Goal: Use online tool/utility: Utilize a website feature to perform a specific function

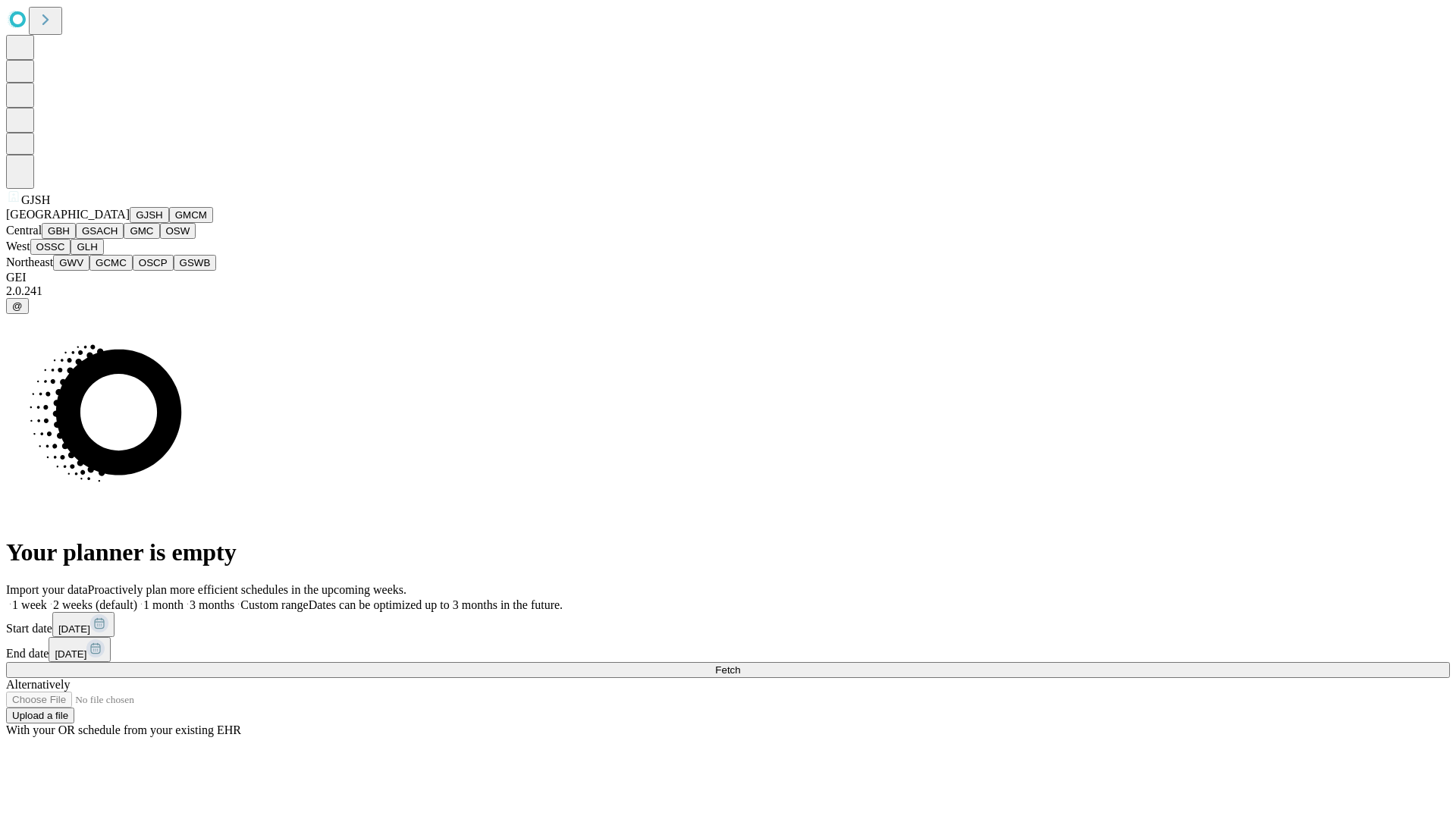
click at [130, 223] on button "GJSH" at bounding box center [150, 215] width 39 height 16
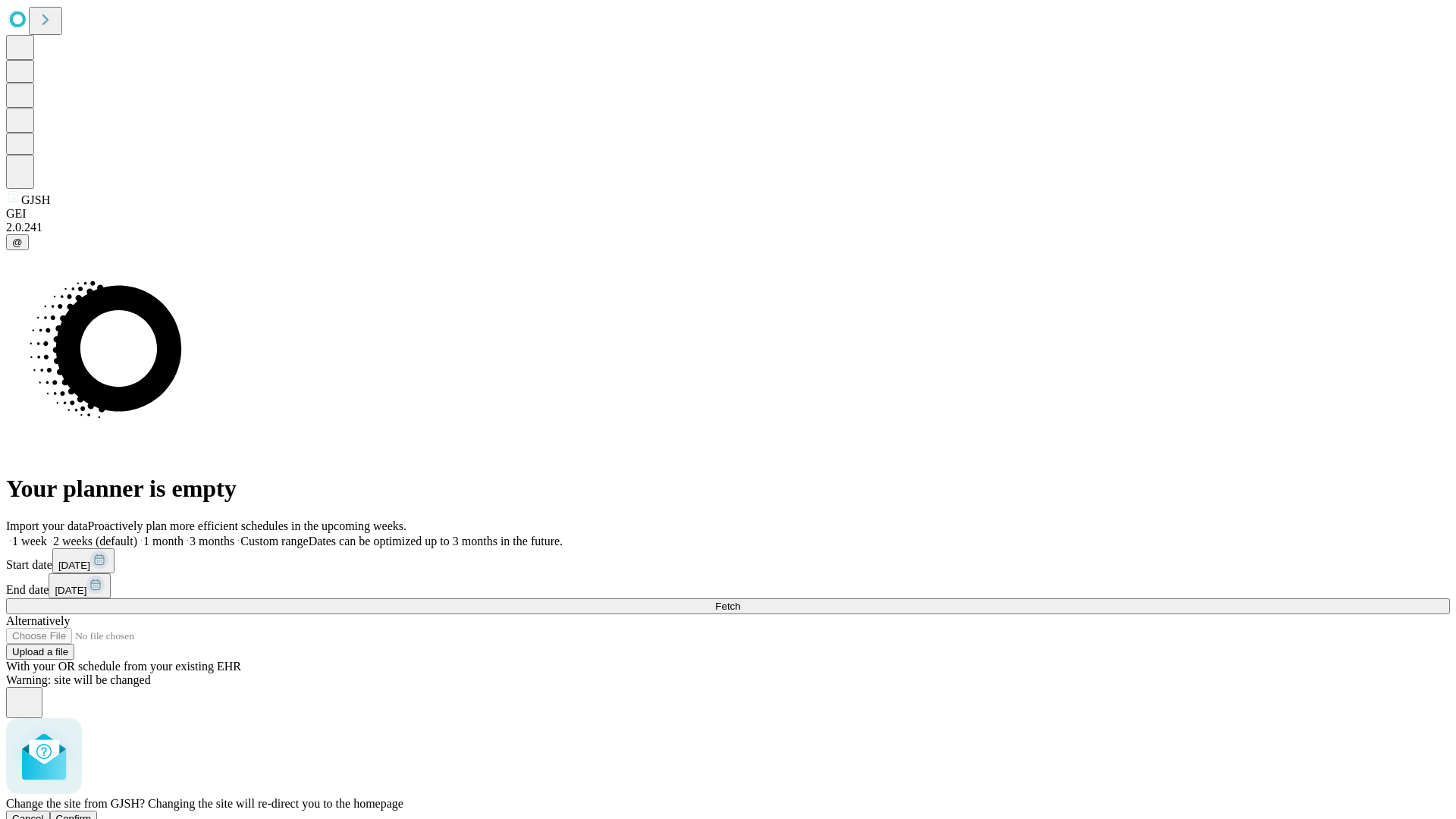
click at [92, 813] on span "Confirm" at bounding box center [74, 818] width 36 height 11
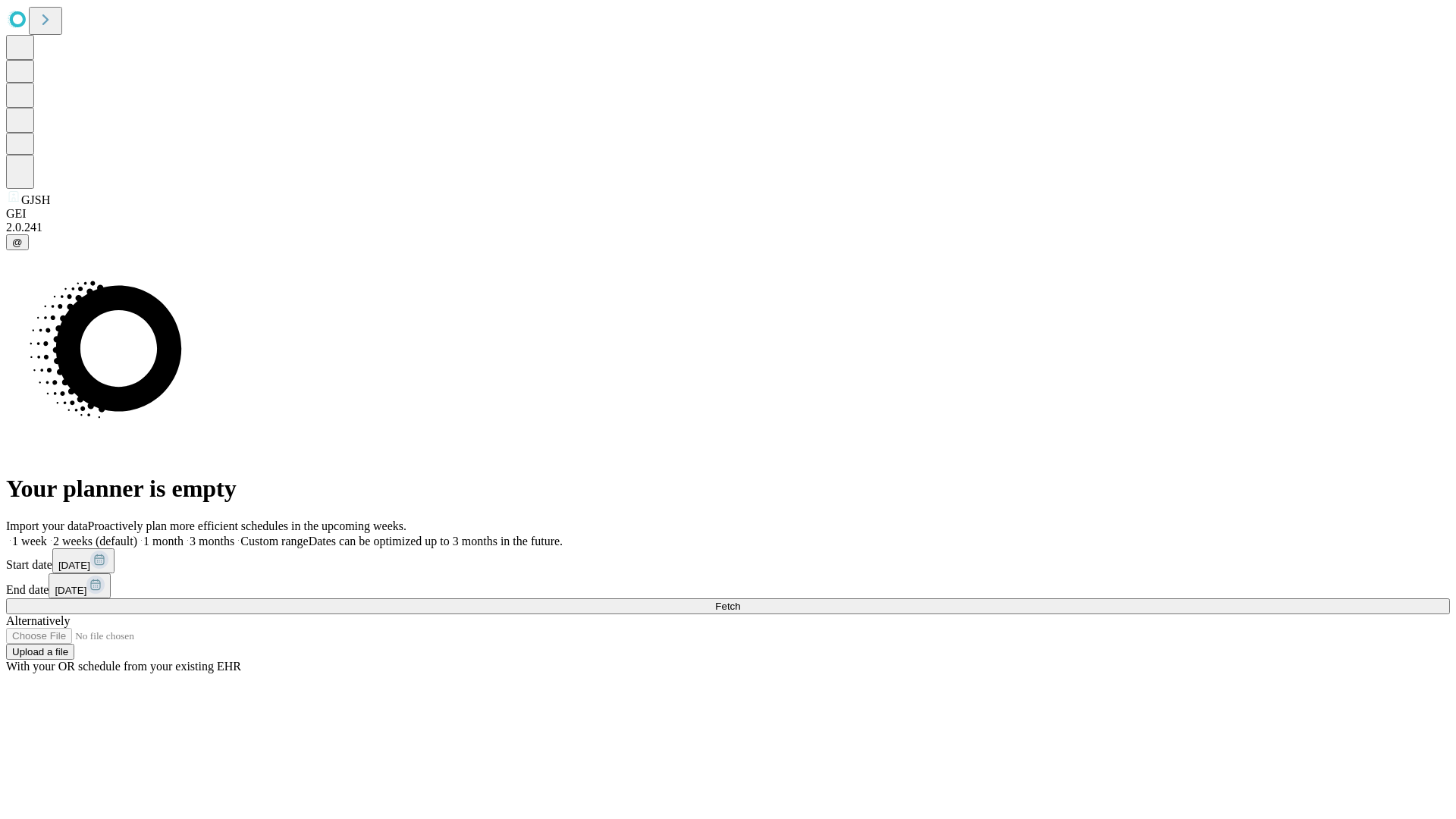
click at [47, 534] on label "1 week" at bounding box center [27, 540] width 41 height 13
click at [740, 600] on span "Fetch" at bounding box center [727, 606] width 25 height 11
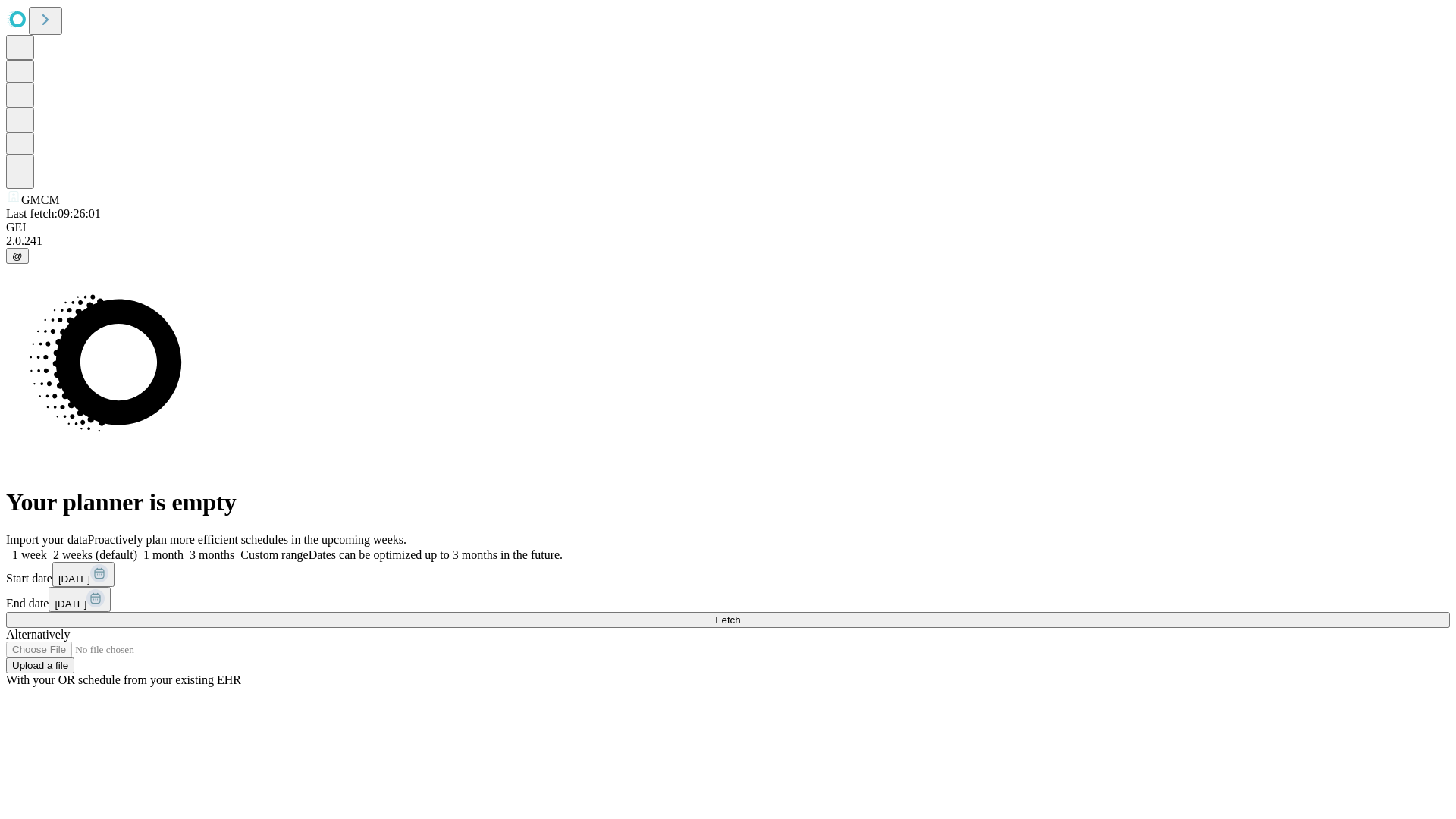
click at [47, 548] on label "1 week" at bounding box center [27, 554] width 41 height 13
click at [740, 614] on span "Fetch" at bounding box center [727, 619] width 25 height 11
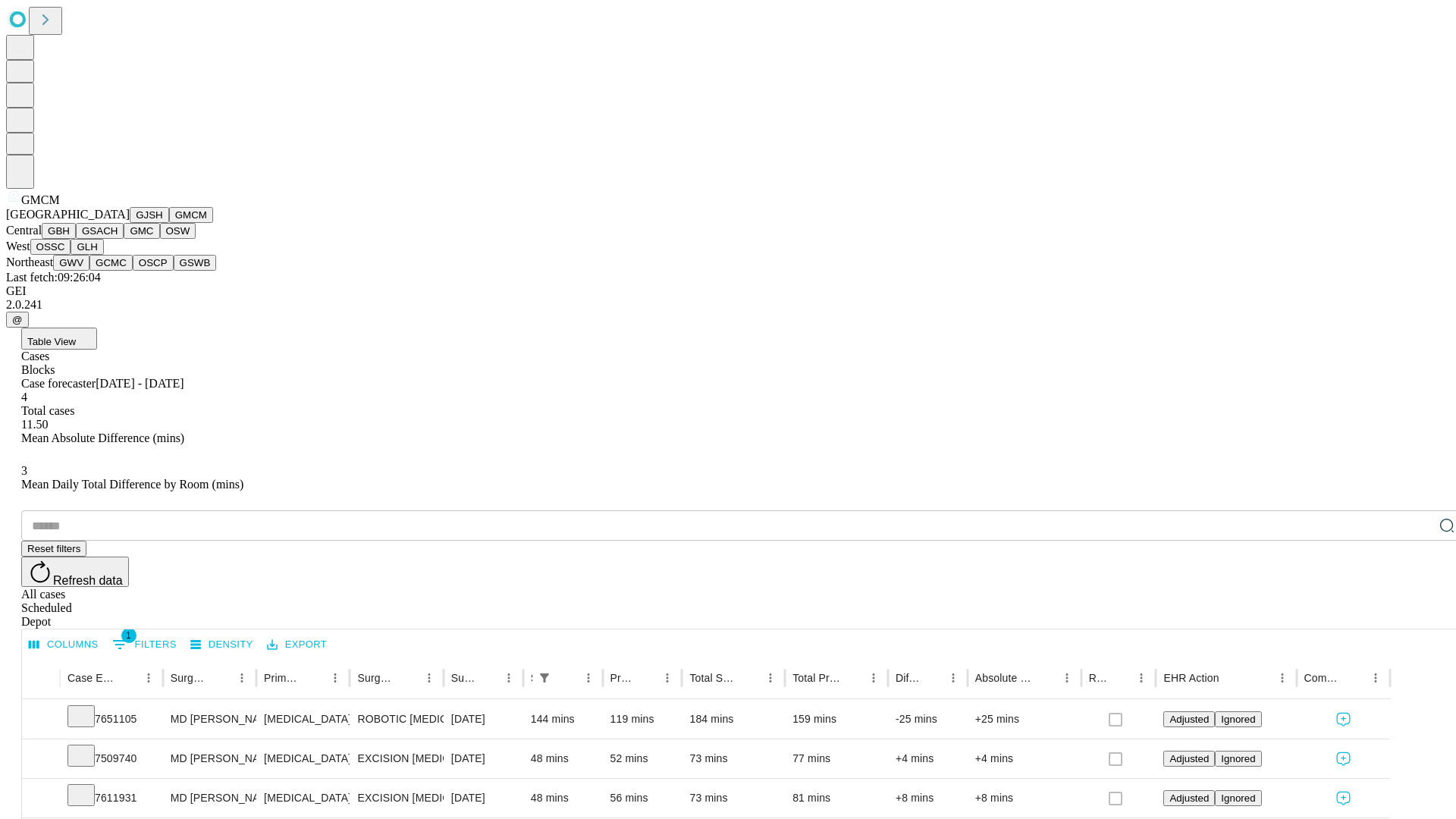
click at [76, 239] on button "GBH" at bounding box center [58, 231] width 34 height 16
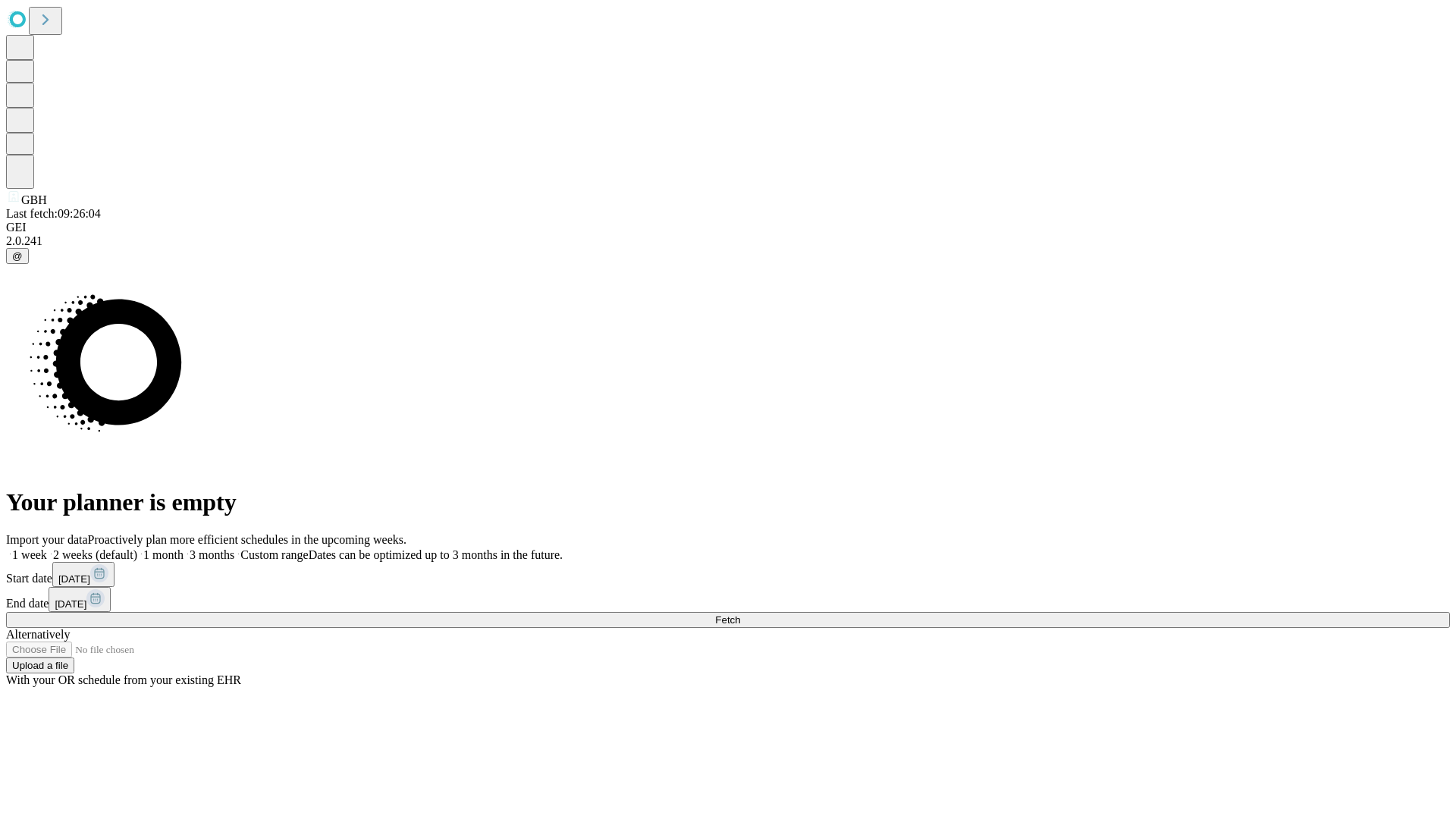
click at [47, 548] on label "1 week" at bounding box center [27, 554] width 41 height 13
click at [740, 614] on span "Fetch" at bounding box center [727, 619] width 25 height 11
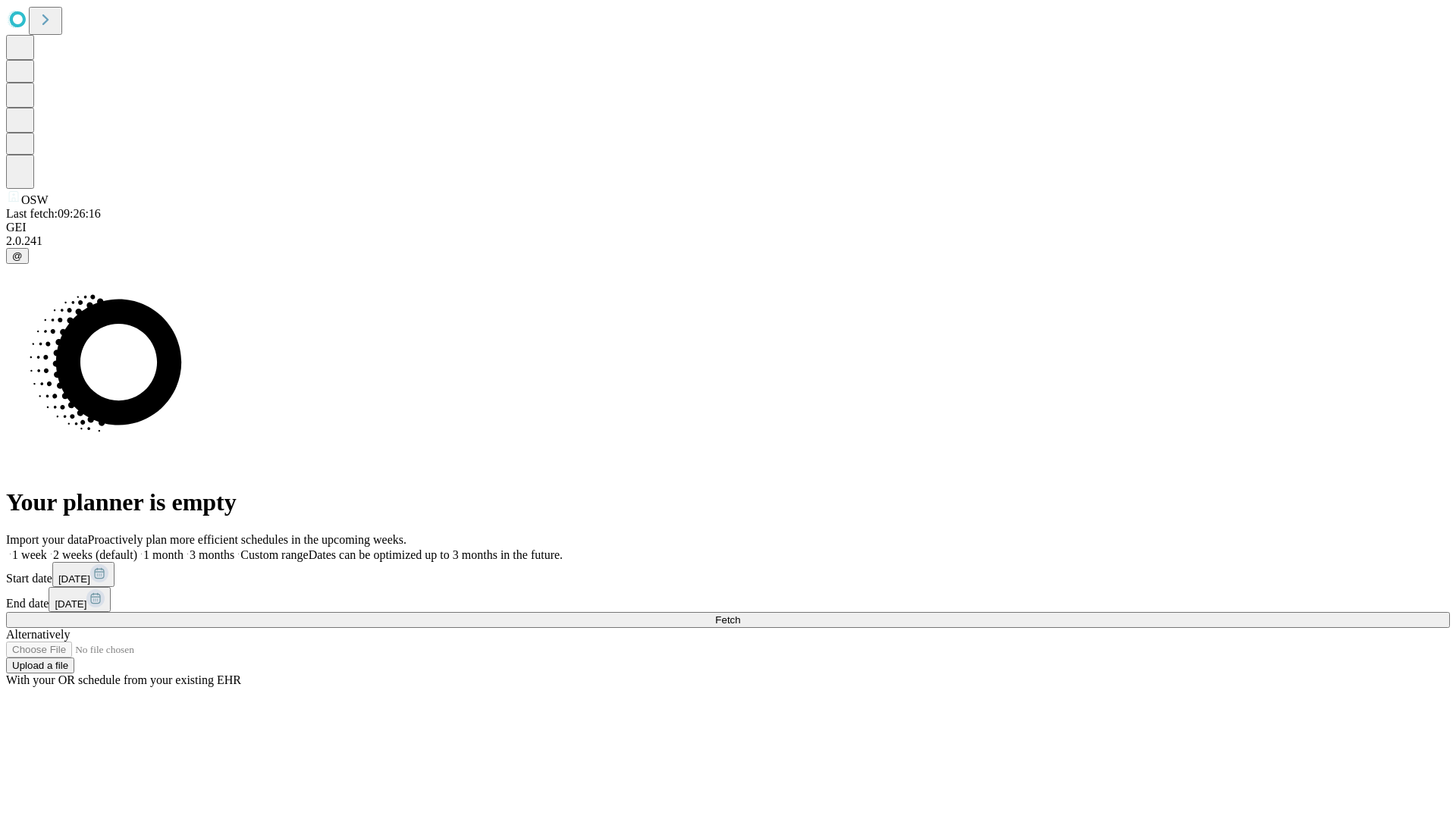
click at [47, 548] on label "1 week" at bounding box center [27, 554] width 41 height 13
click at [740, 614] on span "Fetch" at bounding box center [727, 619] width 25 height 11
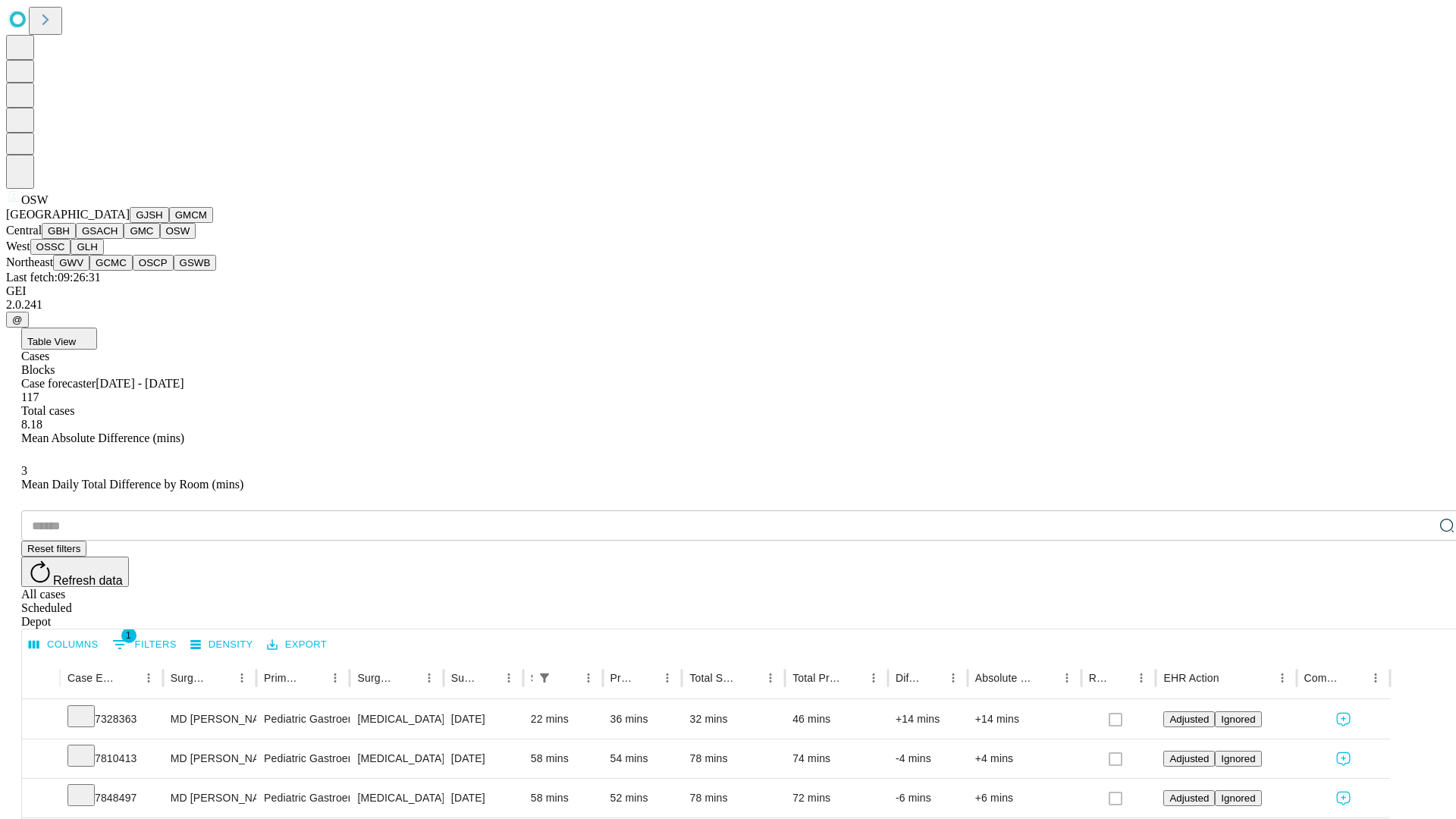
click at [71, 255] on button "OSSC" at bounding box center [51, 247] width 41 height 16
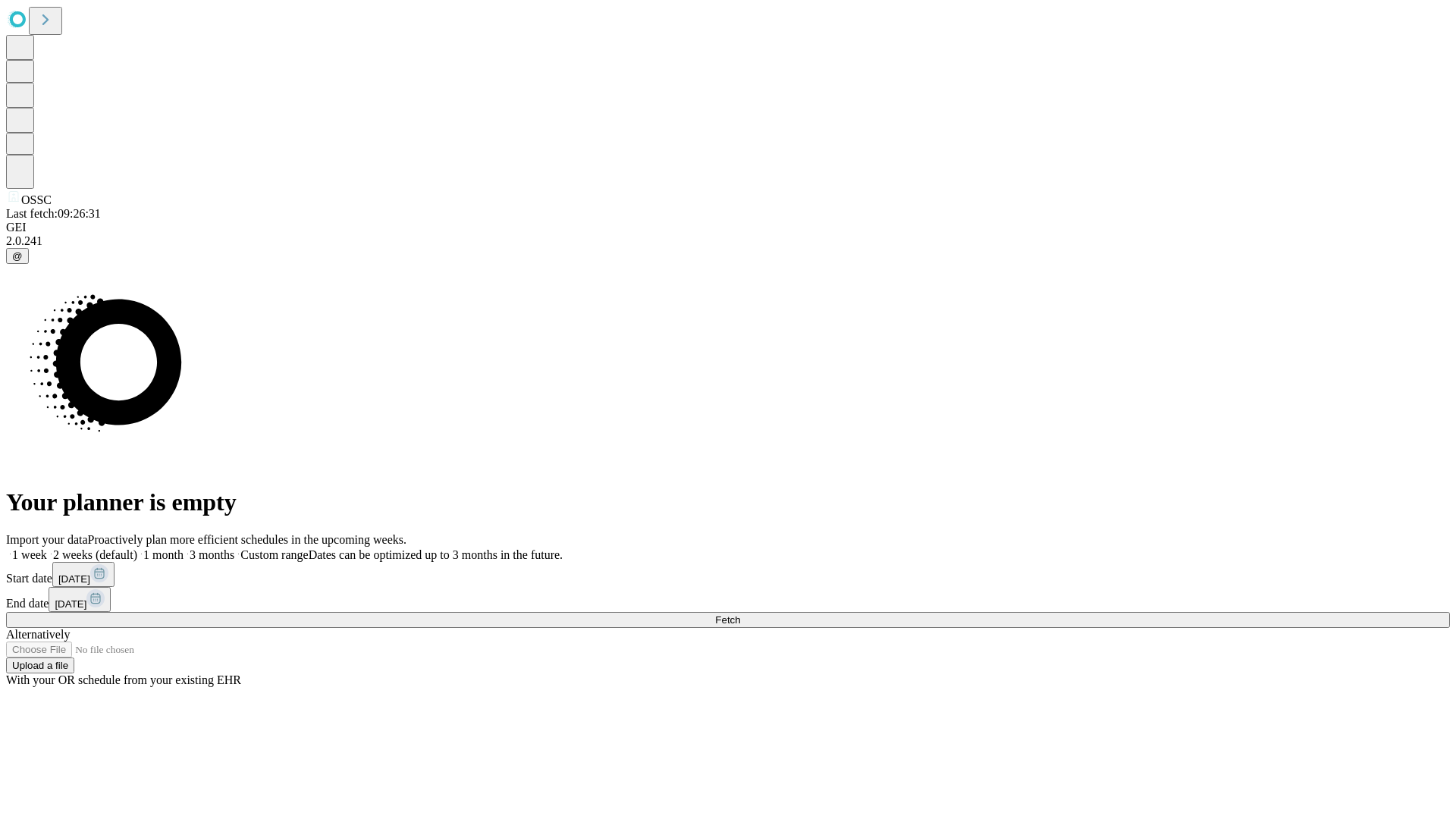
click at [47, 548] on label "1 week" at bounding box center [27, 554] width 41 height 13
click at [740, 614] on span "Fetch" at bounding box center [727, 619] width 25 height 11
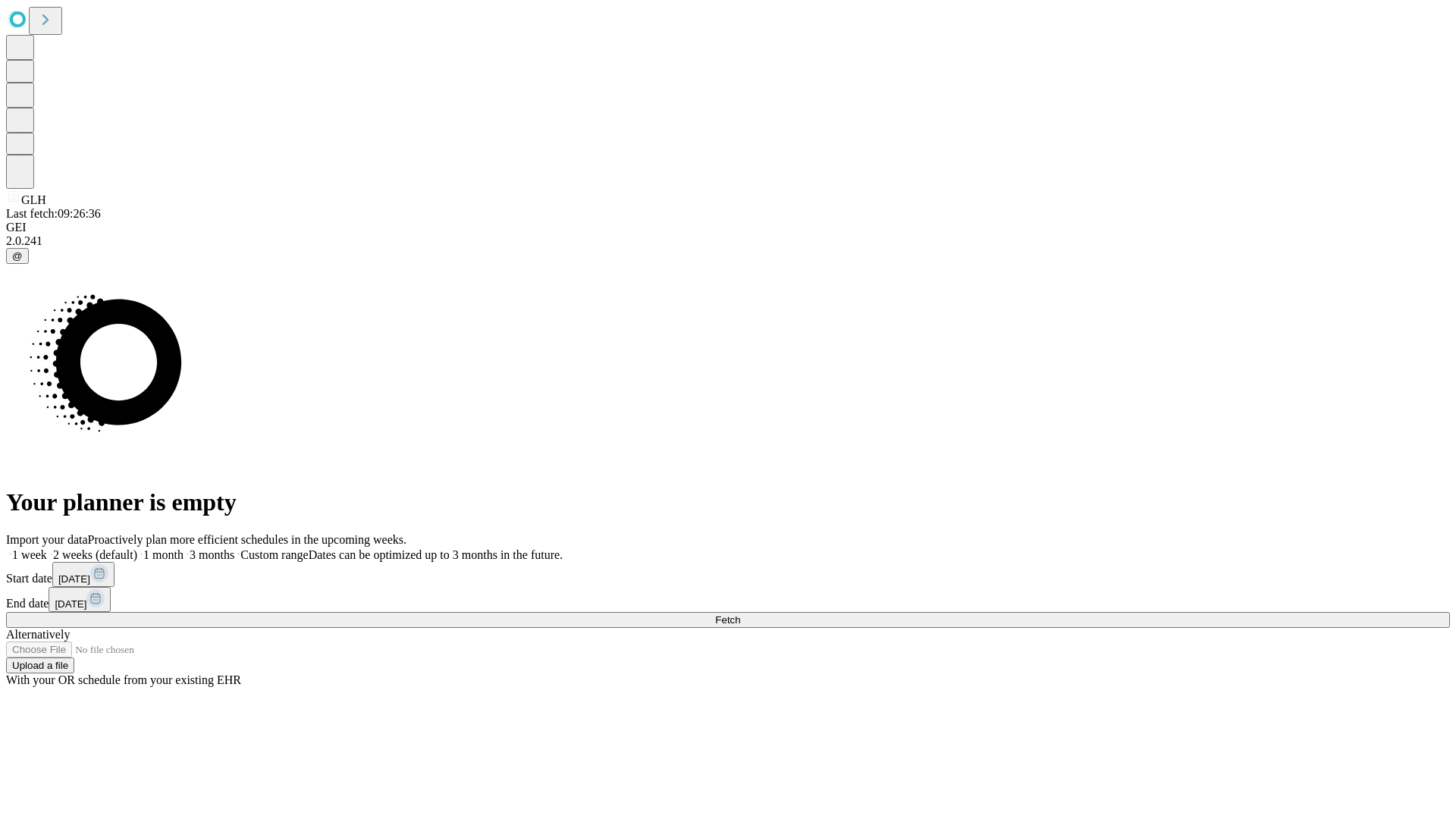
click at [47, 548] on label "1 week" at bounding box center [27, 554] width 41 height 13
click at [740, 614] on span "Fetch" at bounding box center [727, 619] width 25 height 11
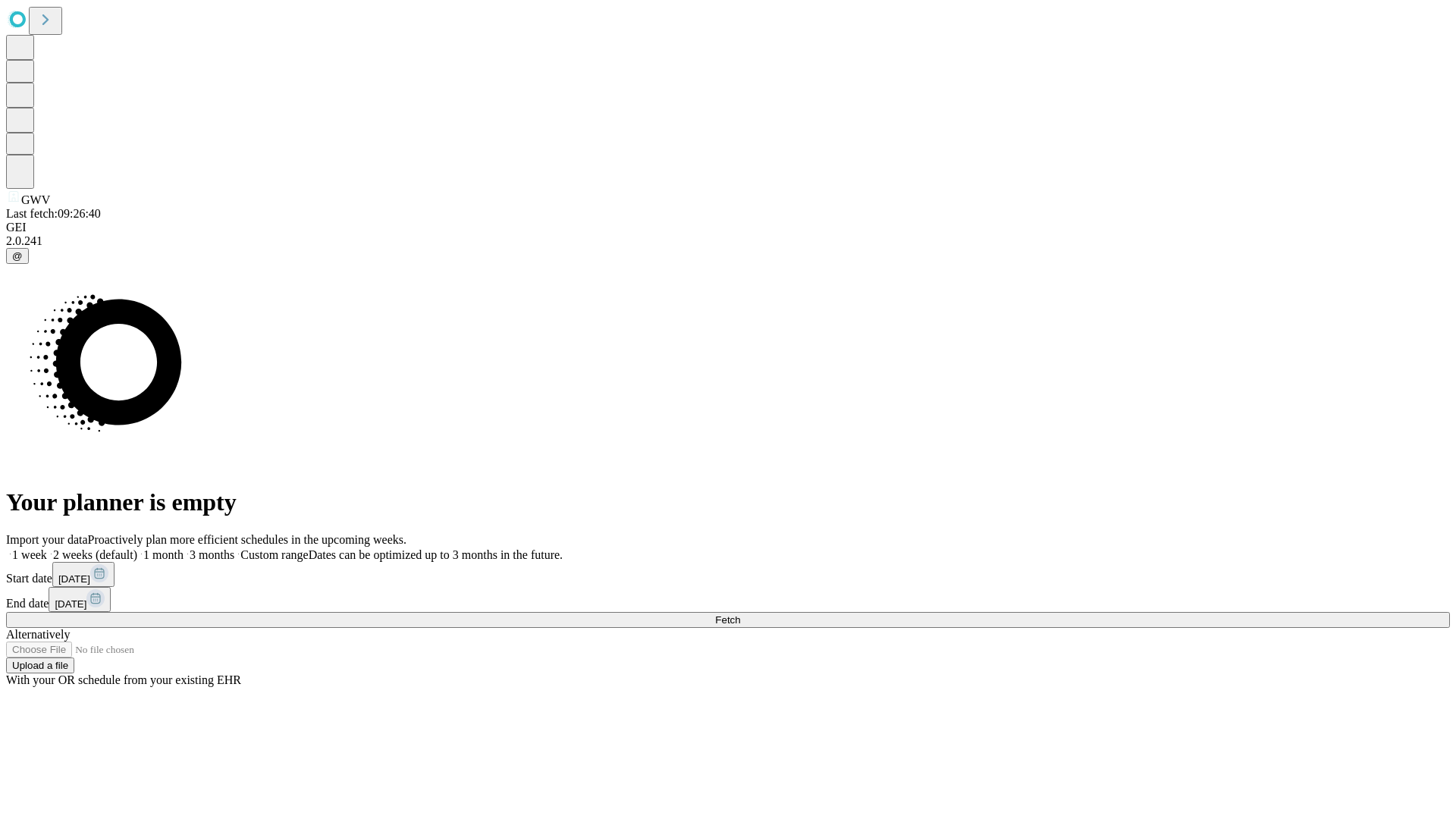
click at [47, 548] on label "1 week" at bounding box center [27, 554] width 41 height 13
click at [740, 614] on span "Fetch" at bounding box center [727, 619] width 25 height 11
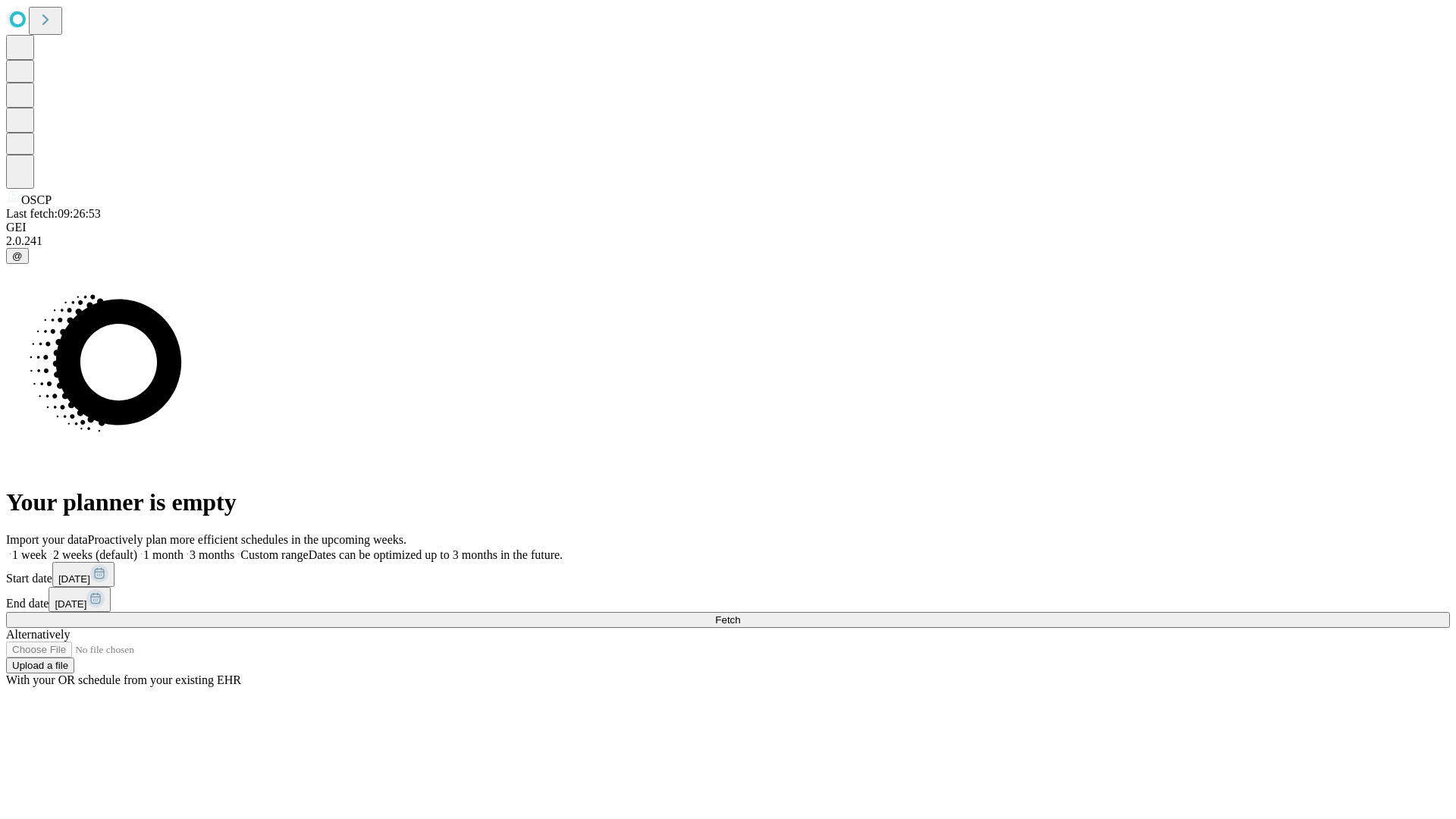
click at [740, 614] on span "Fetch" at bounding box center [727, 619] width 25 height 11
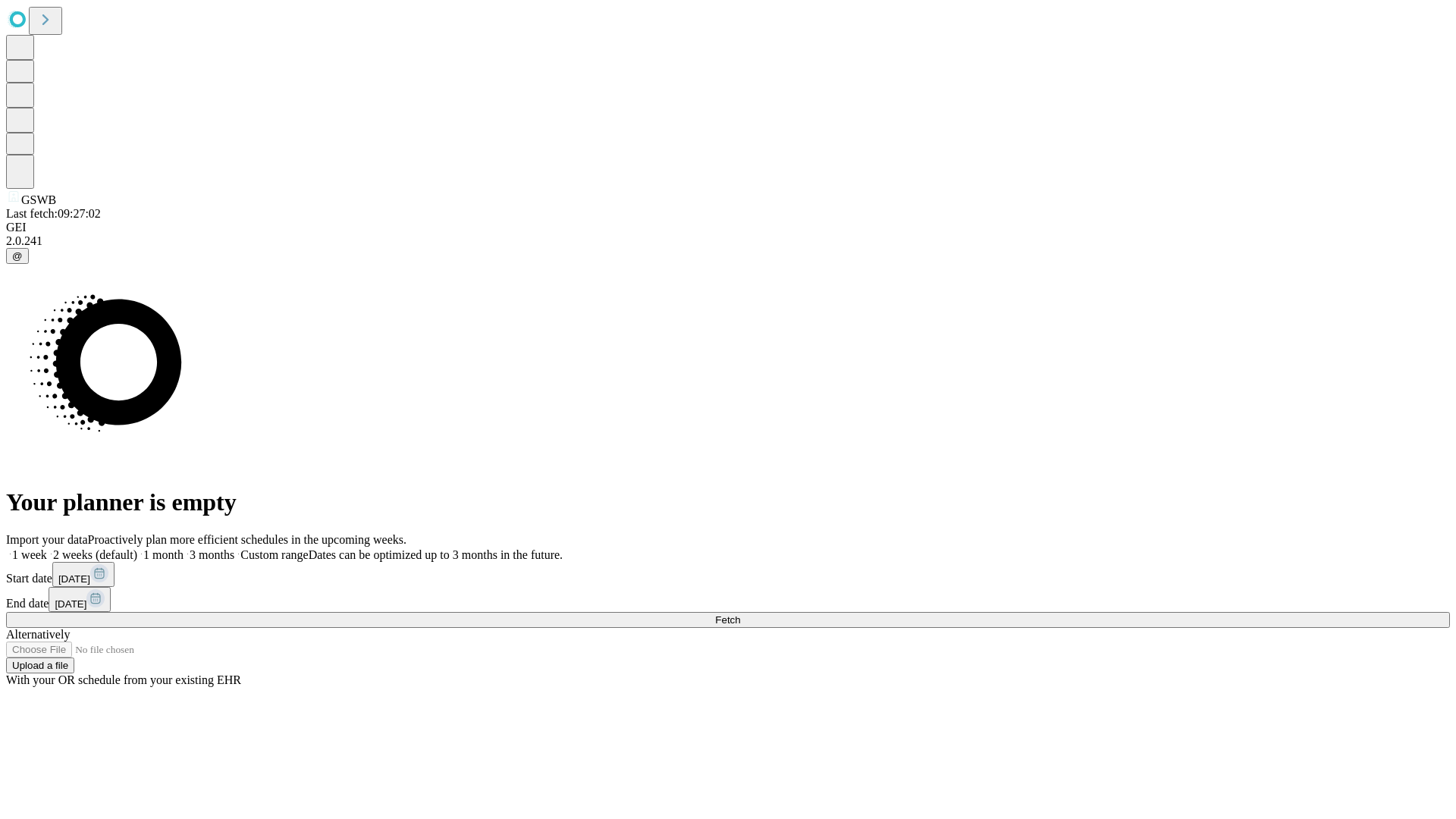
click at [47, 548] on label "1 week" at bounding box center [27, 554] width 41 height 13
click at [740, 614] on span "Fetch" at bounding box center [727, 619] width 25 height 11
